Goal: Task Accomplishment & Management: Use online tool/utility

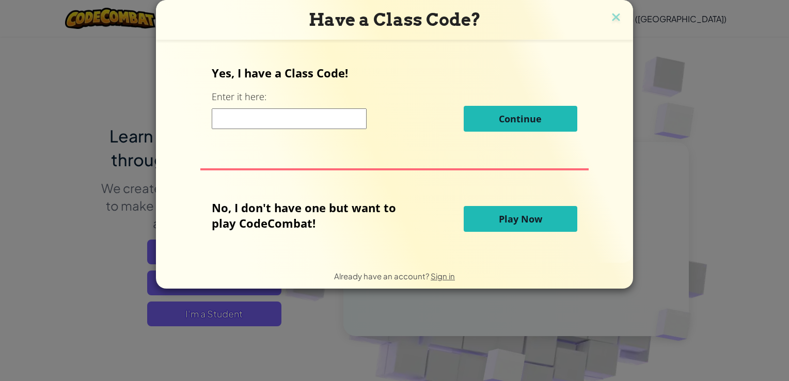
click at [324, 114] on input at bounding box center [289, 118] width 155 height 21
click at [533, 225] on button "Play Now" at bounding box center [521, 219] width 114 height 26
click at [542, 229] on button "Play Now" at bounding box center [521, 219] width 114 height 26
click at [541, 230] on button "Play Now" at bounding box center [521, 219] width 114 height 26
drag, startPoint x: 541, startPoint y: 228, endPoint x: 533, endPoint y: 184, distance: 44.6
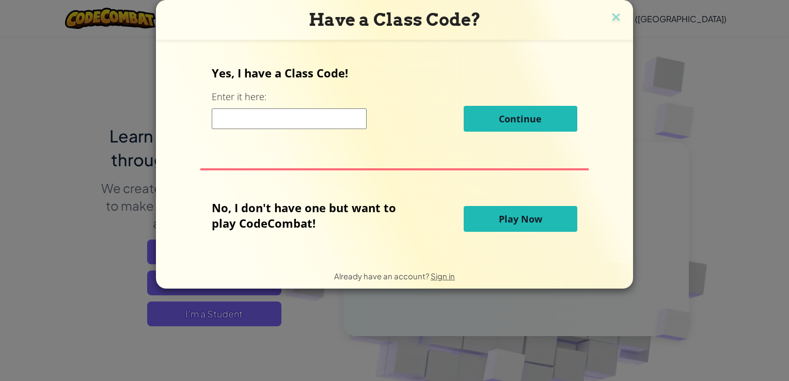
click at [541, 226] on button "Play Now" at bounding box center [521, 219] width 114 height 26
click at [526, 111] on button "Continue" at bounding box center [521, 119] width 114 height 26
click at [531, 222] on span "Play Now" at bounding box center [520, 219] width 43 height 12
drag, startPoint x: 531, startPoint y: 222, endPoint x: 533, endPoint y: 177, distance: 45.0
click at [531, 221] on span "Play Now" at bounding box center [520, 219] width 43 height 12
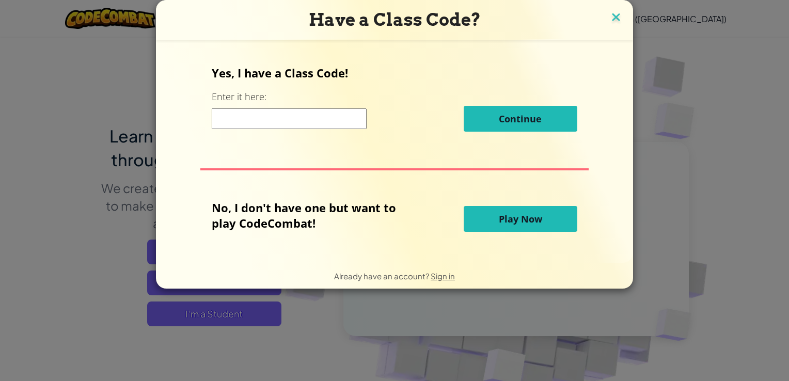
click at [615, 14] on img at bounding box center [615, 17] width 13 height 15
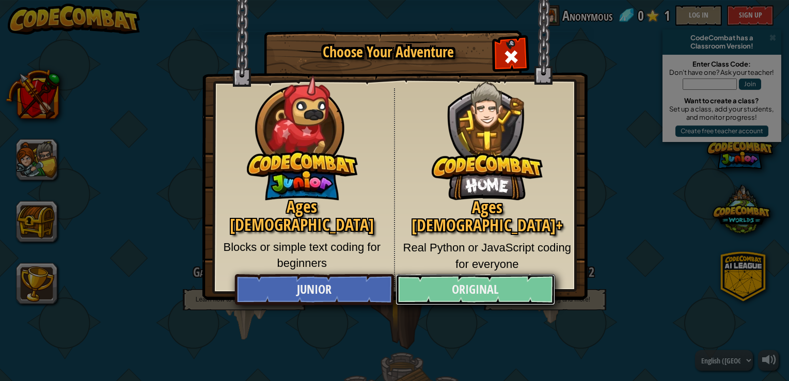
click at [448, 299] on link "Original" at bounding box center [475, 289] width 159 height 31
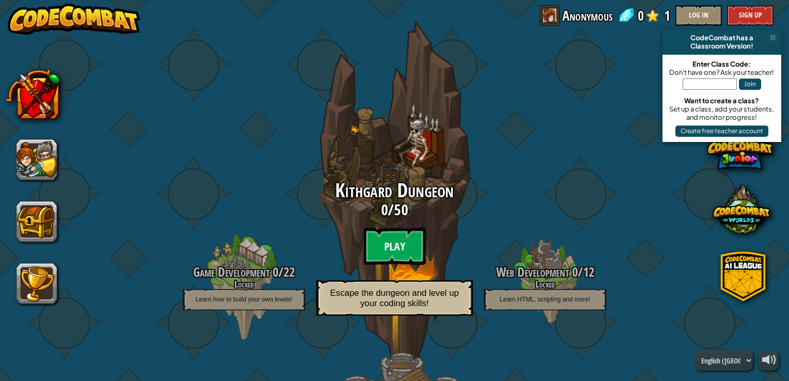
click at [397, 250] on btn "Play" at bounding box center [395, 246] width 62 height 37
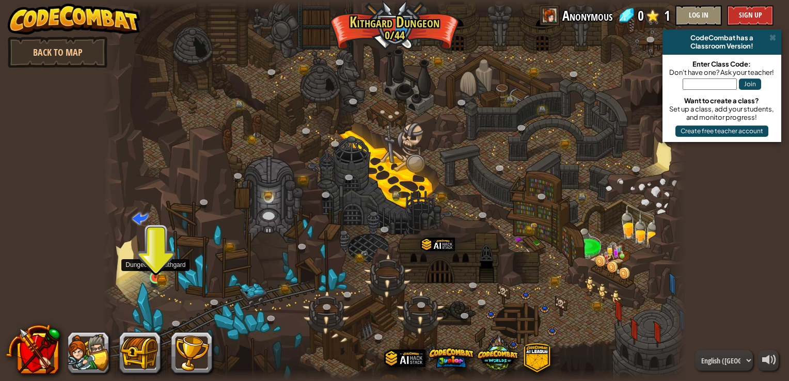
click at [153, 274] on img at bounding box center [155, 262] width 14 height 32
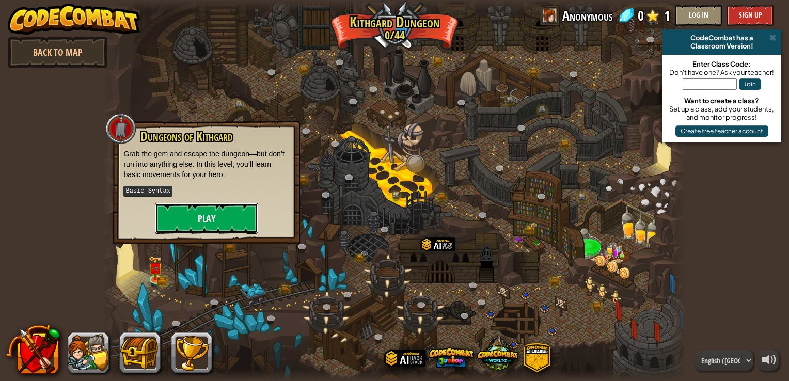
click at [180, 218] on button "Play" at bounding box center [206, 218] width 103 height 31
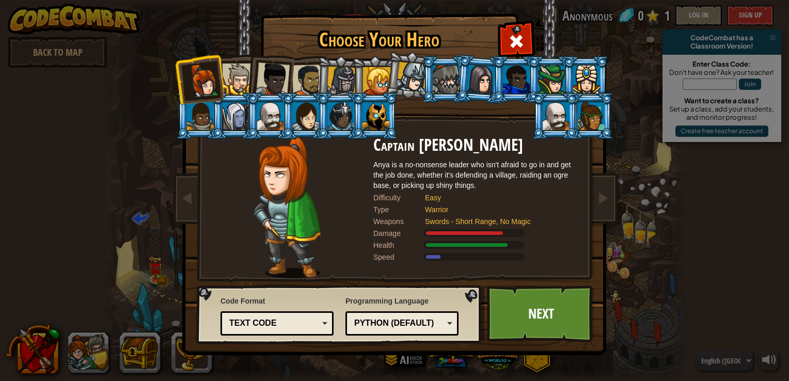
click at [234, 82] on div at bounding box center [238, 80] width 32 height 32
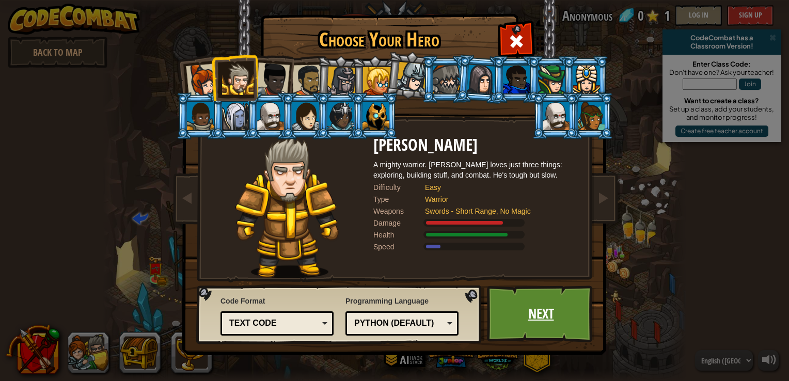
click at [506, 301] on link "Next" at bounding box center [541, 314] width 108 height 57
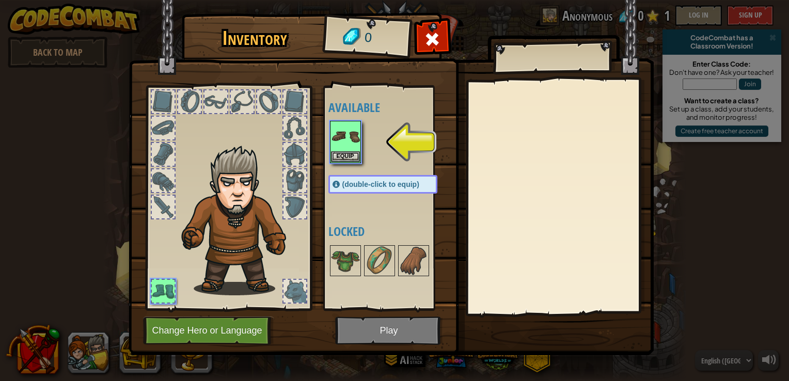
click at [364, 153] on div at bounding box center [393, 141] width 130 height 45
click at [347, 149] on img at bounding box center [345, 136] width 29 height 29
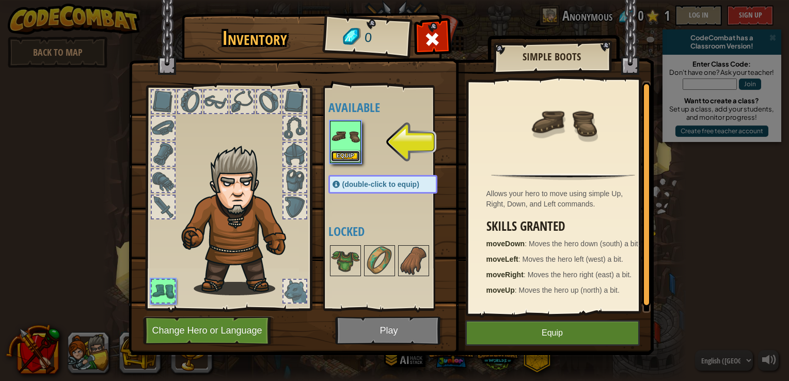
click at [341, 152] on button "Equip" at bounding box center [345, 156] width 29 height 11
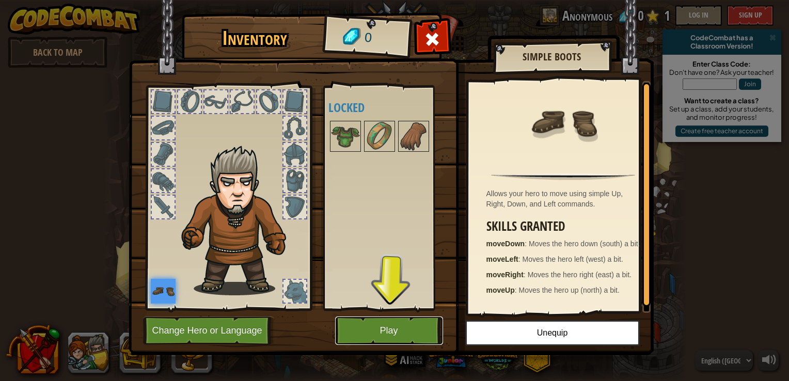
click at [397, 335] on button "Play" at bounding box center [389, 331] width 108 height 28
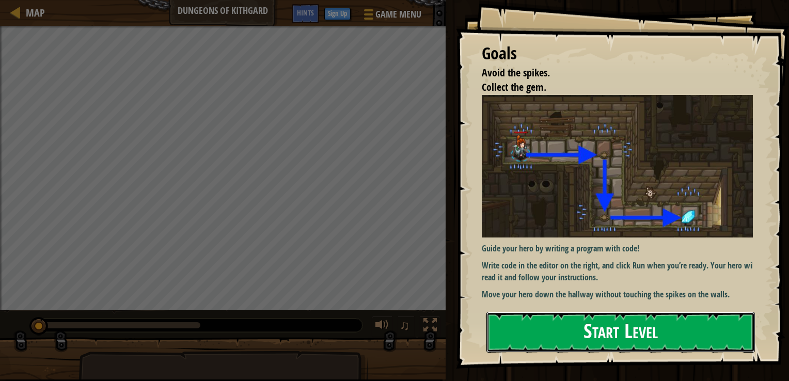
click at [541, 327] on button "Start Level" at bounding box center [620, 332] width 269 height 41
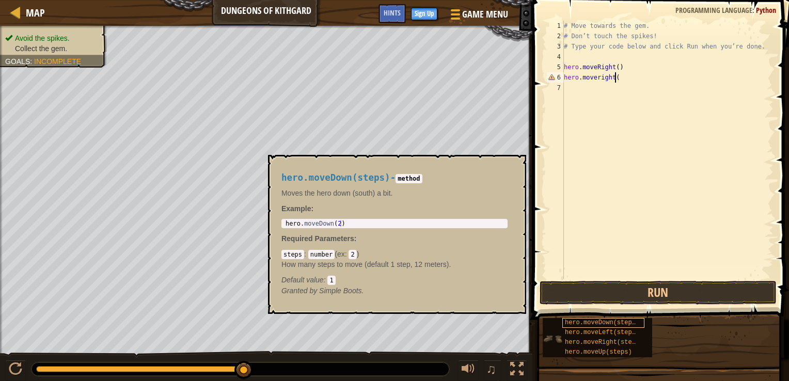
scroll to position [5, 4]
type textarea "hero.moveright()"
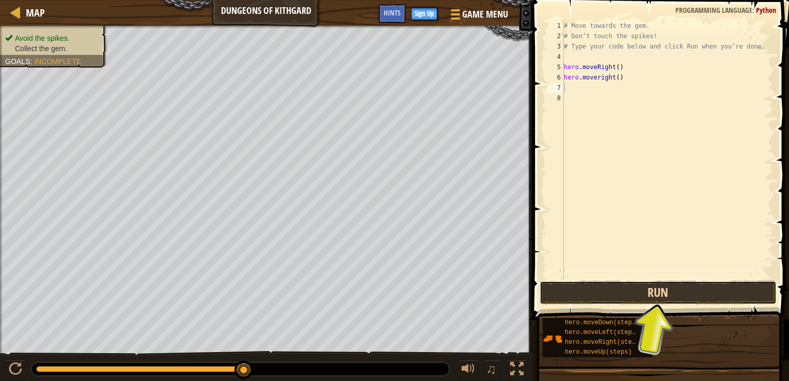
click at [649, 288] on button "Run" at bounding box center [658, 293] width 237 height 24
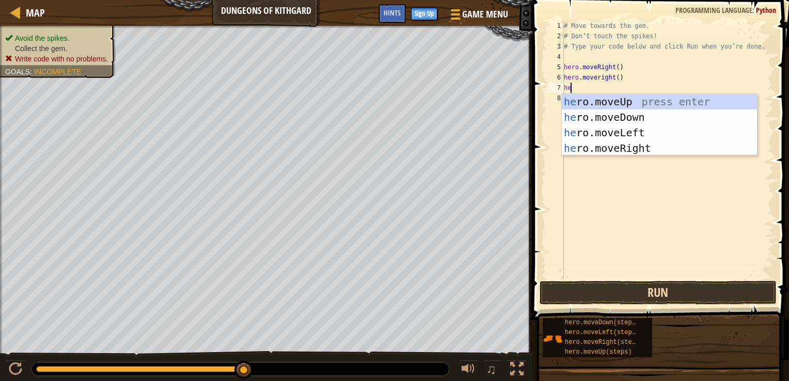
type textarea "hero"
click at [626, 115] on div "hero .moveUp press enter hero .moveDown press enter hero .moveLeft press enter …" at bounding box center [659, 140] width 195 height 93
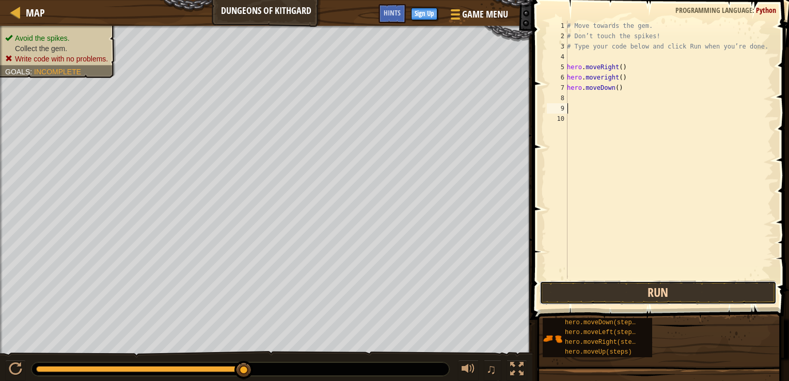
click at [645, 294] on button "Run" at bounding box center [658, 293] width 237 height 24
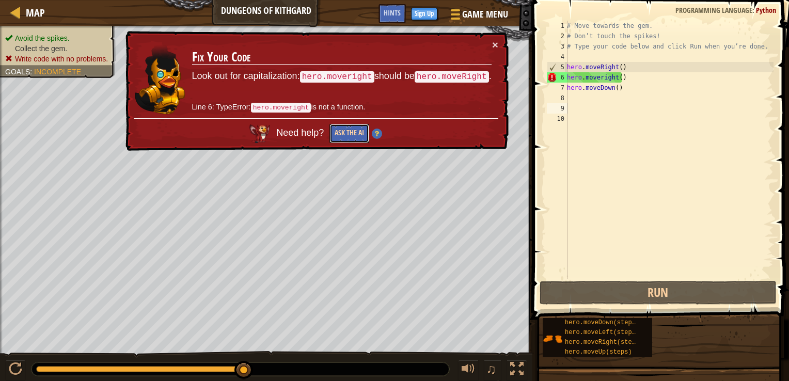
click at [353, 125] on button "Ask the AI" at bounding box center [349, 133] width 40 height 19
click at [466, 68] on td "Fix Your Code Look out for capitalization: hero.moveright should be hero.moveRi…" at bounding box center [342, 78] width 301 height 79
click at [468, 68] on td "Fix Your Code Look out for capitalization: hero.moveright should be hero.moveRi…" at bounding box center [342, 78] width 301 height 79
click at [470, 75] on code "hero.moveRight" at bounding box center [452, 76] width 74 height 11
click at [493, 43] on button "×" at bounding box center [495, 44] width 6 height 11
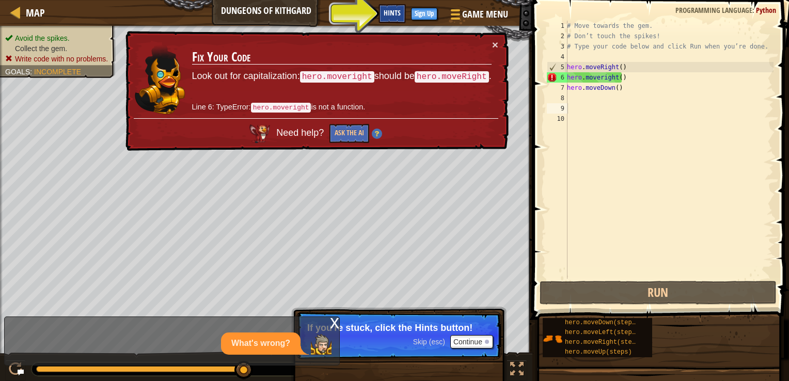
click at [381, 20] on div "Hints" at bounding box center [392, 13] width 27 height 19
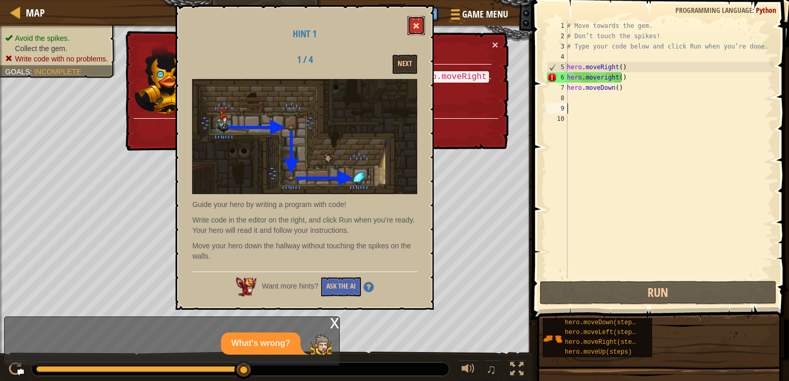
click at [419, 18] on button at bounding box center [416, 25] width 18 height 19
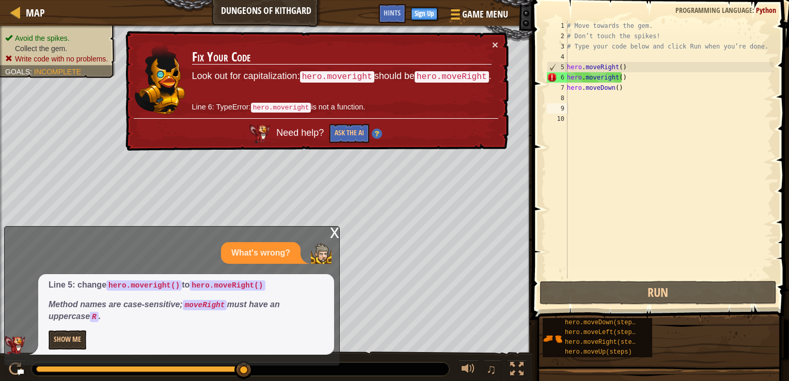
click at [653, 75] on div "# Move towards the gem. # Don’t touch the spikes! # Type your code below and cl…" at bounding box center [669, 160] width 209 height 279
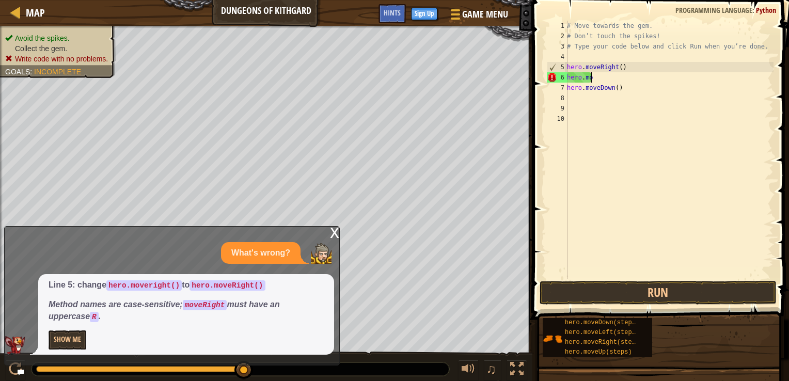
type textarea "h"
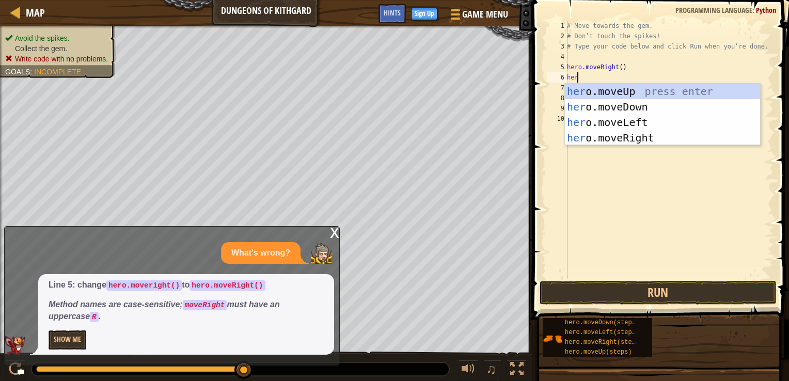
type textarea "hero"
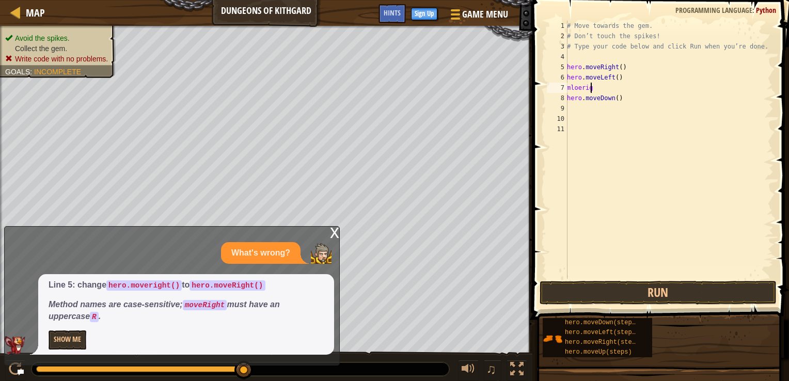
scroll to position [5, 2]
type textarea "mloeright"
click at [552, 289] on button "Run" at bounding box center [658, 293] width 237 height 24
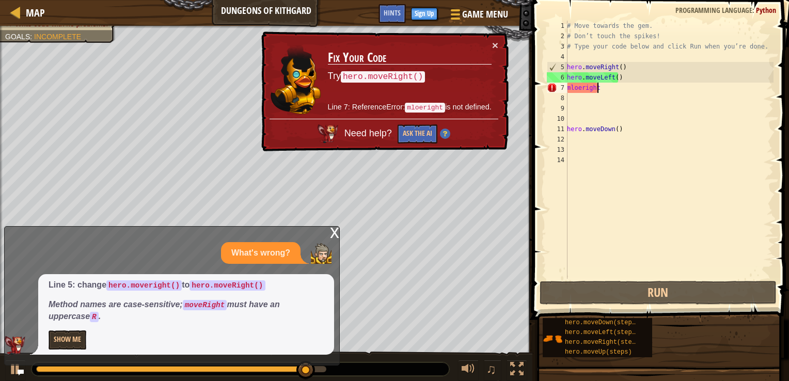
click at [613, 91] on div "# Move towards the gem. # Don’t touch the spikes! # Type your code below and cl…" at bounding box center [669, 160] width 209 height 279
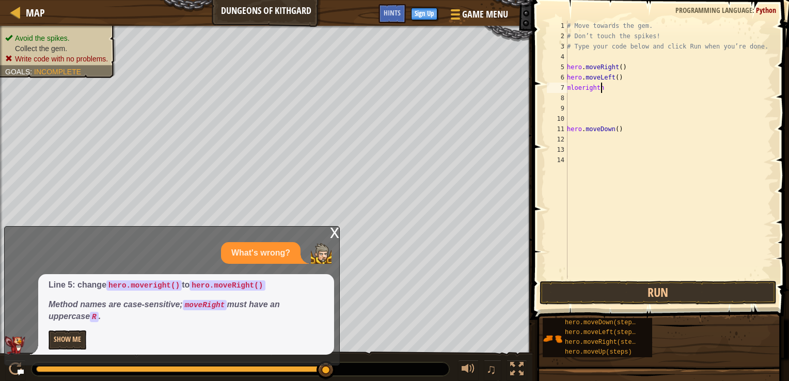
scroll to position [5, 1]
type textarea "m"
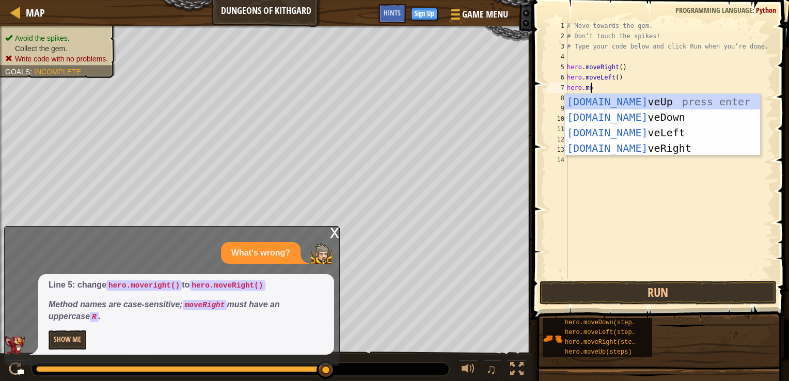
scroll to position [5, 2]
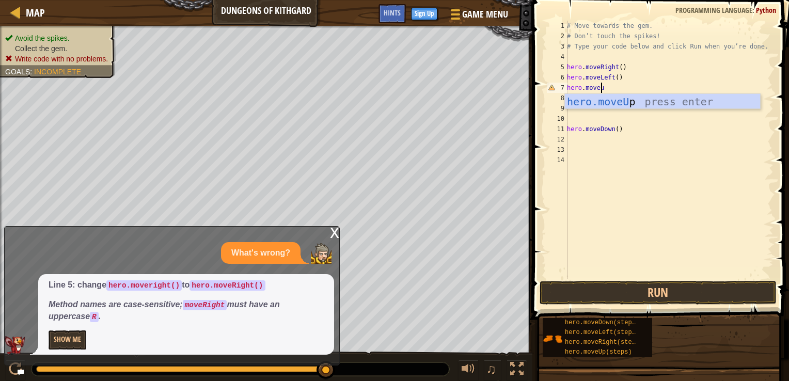
type textarea "hero.moveup"
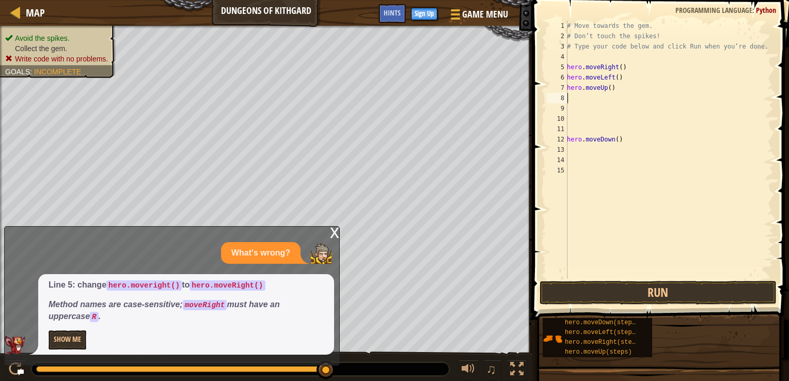
scroll to position [5, 0]
click at [625, 292] on button "Run" at bounding box center [658, 293] width 237 height 24
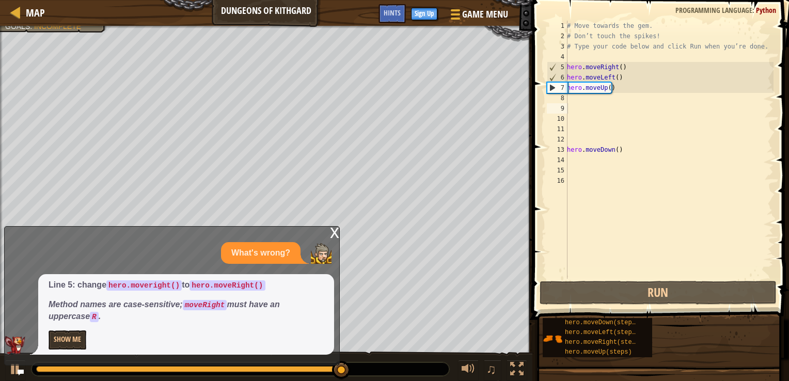
click at [339, 231] on div "x" at bounding box center [334, 232] width 9 height 10
